Goal: Information Seeking & Learning: Find specific fact

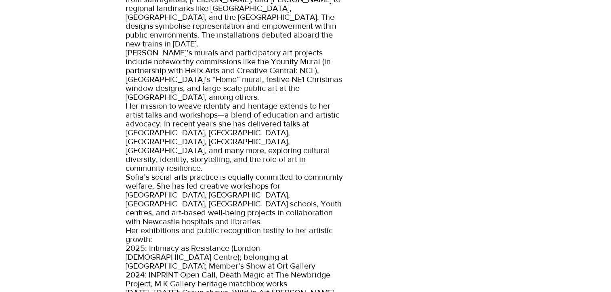
scroll to position [528, 0]
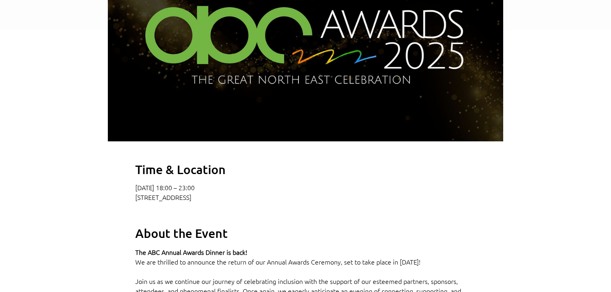
scroll to position [357, 0]
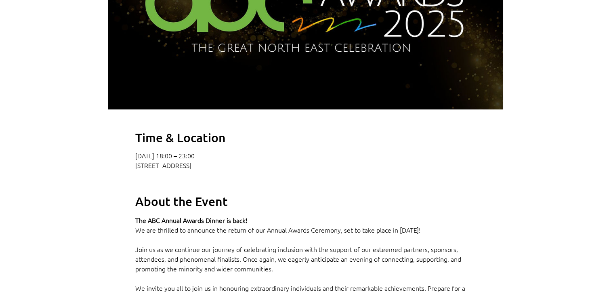
click at [200, 169] on p "[STREET_ADDRESS]" at bounding box center [305, 165] width 341 height 8
drag, startPoint x: 333, startPoint y: 178, endPoint x: 202, endPoint y: 178, distance: 130.9
click at [202, 169] on p "[STREET_ADDRESS]" at bounding box center [305, 165] width 341 height 8
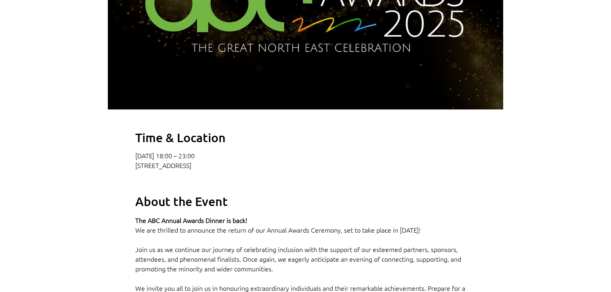
copy p "[GEOGRAPHIC_DATA], [GEOGRAPHIC_DATA]"
click at [341, 169] on p "[STREET_ADDRESS]" at bounding box center [305, 165] width 341 height 8
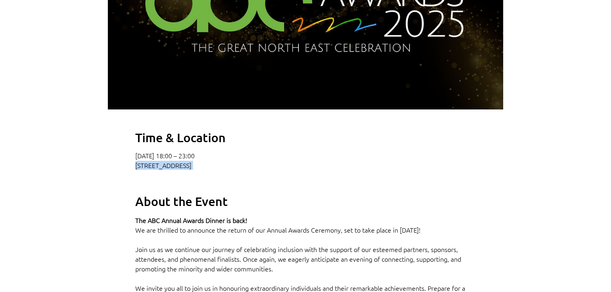
drag, startPoint x: 341, startPoint y: 176, endPoint x: 352, endPoint y: 178, distance: 10.3
click at [352, 169] on p "[STREET_ADDRESS]" at bounding box center [305, 165] width 341 height 8
click at [354, 169] on p "[STREET_ADDRESS]" at bounding box center [305, 165] width 341 height 8
drag, startPoint x: 364, startPoint y: 177, endPoint x: 201, endPoint y: 176, distance: 162.8
click at [201, 169] on p "[STREET_ADDRESS]" at bounding box center [305, 165] width 341 height 8
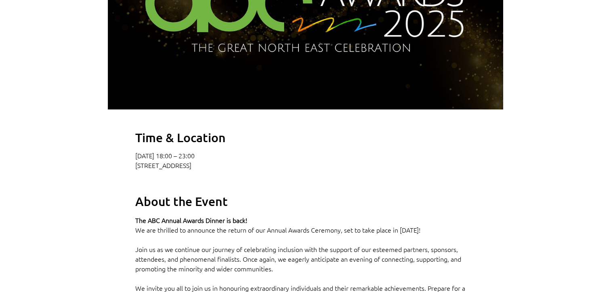
copy p "[STREET_ADDRESS]"
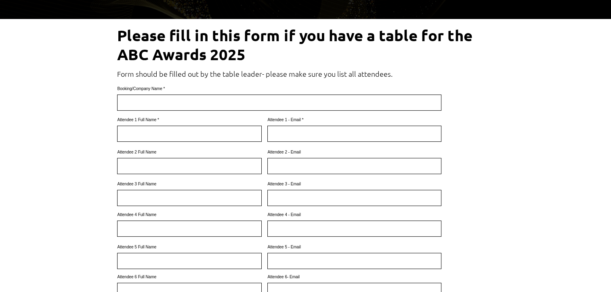
scroll to position [278, 0]
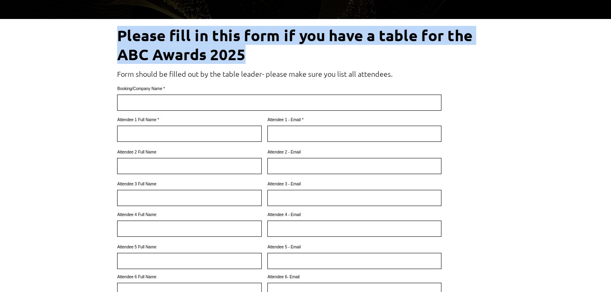
drag, startPoint x: 244, startPoint y: 50, endPoint x: 120, endPoint y: 38, distance: 124.7
click at [120, 38] on span "Please fill in this form if you have a table for the ABC Awards 2025" at bounding box center [295, 45] width 356 height 38
copy span "Please fill in this form if you have a table for the ABC Awards 2025"
